Goal: Check status: Check status

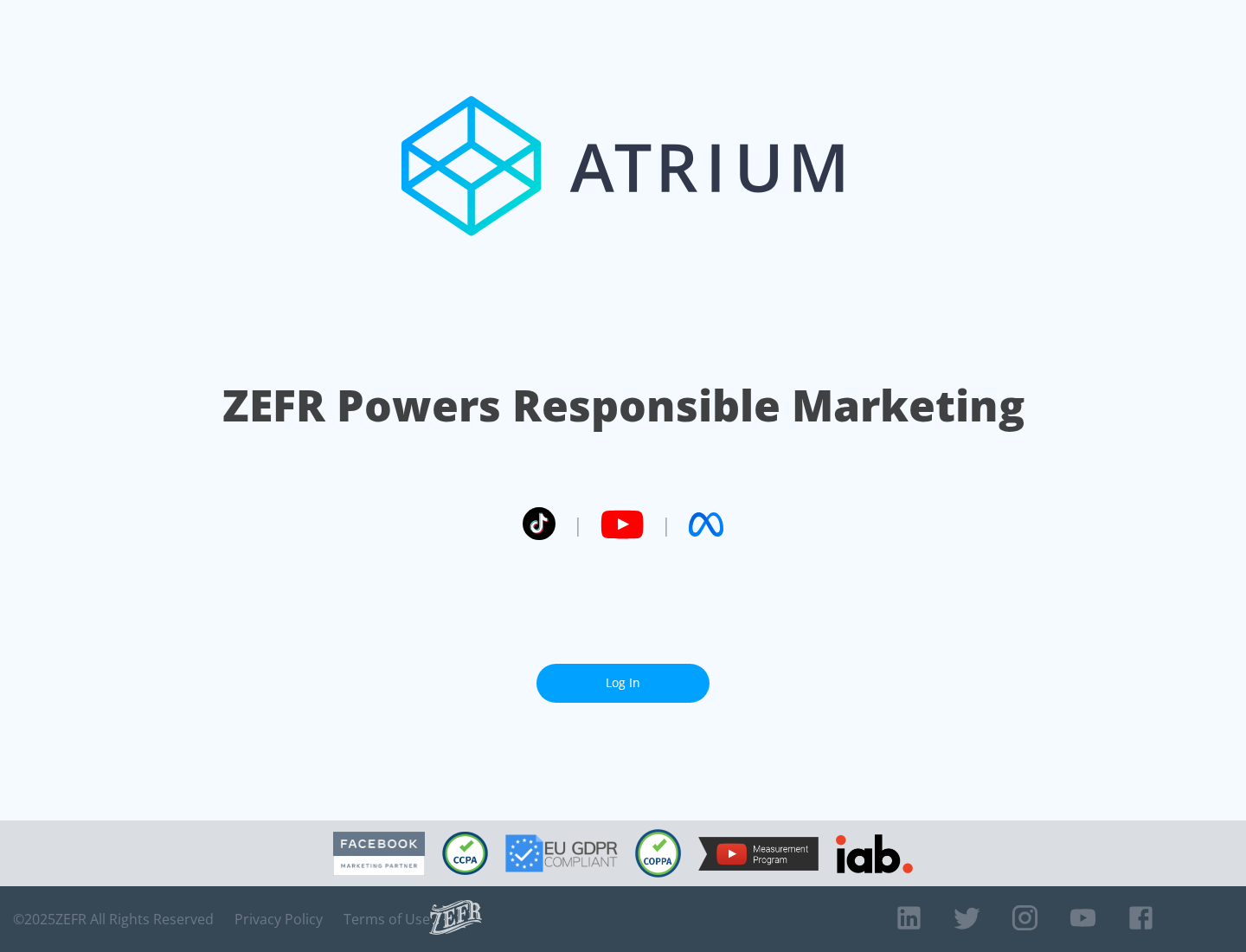
click at [623, 682] on link "Log In" at bounding box center [623, 683] width 173 height 39
